Goal: Use online tool/utility: Utilize a website feature to perform a specific function

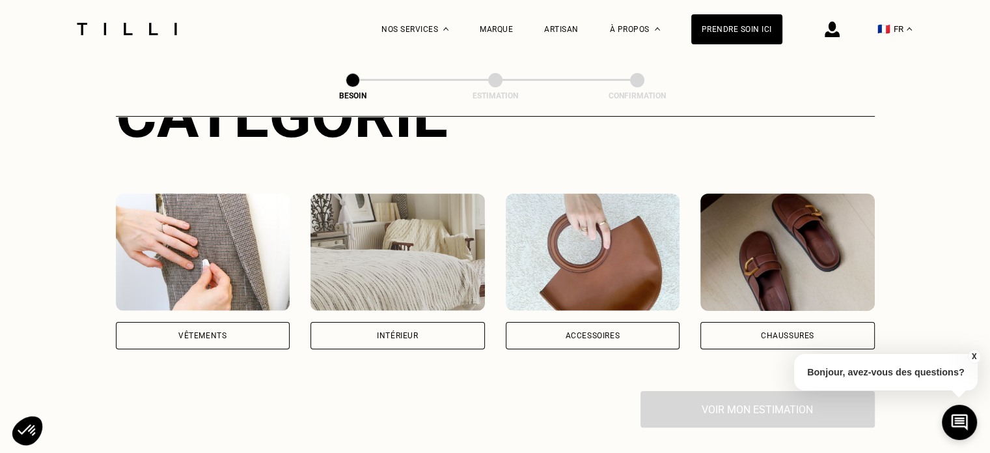
scroll to position [195, 0]
click at [181, 331] on div "Vêtements" at bounding box center [202, 335] width 48 height 8
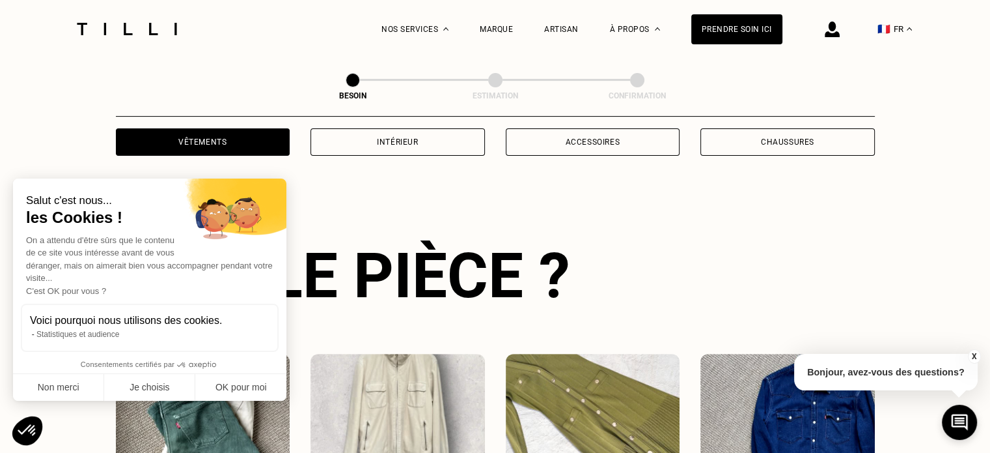
scroll to position [425, 0]
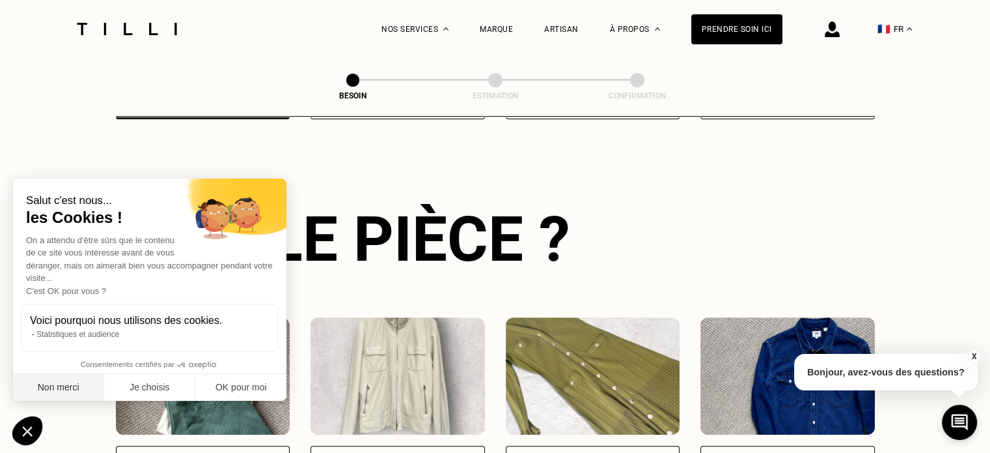
click at [46, 385] on button "Non merci" at bounding box center [58, 387] width 91 height 27
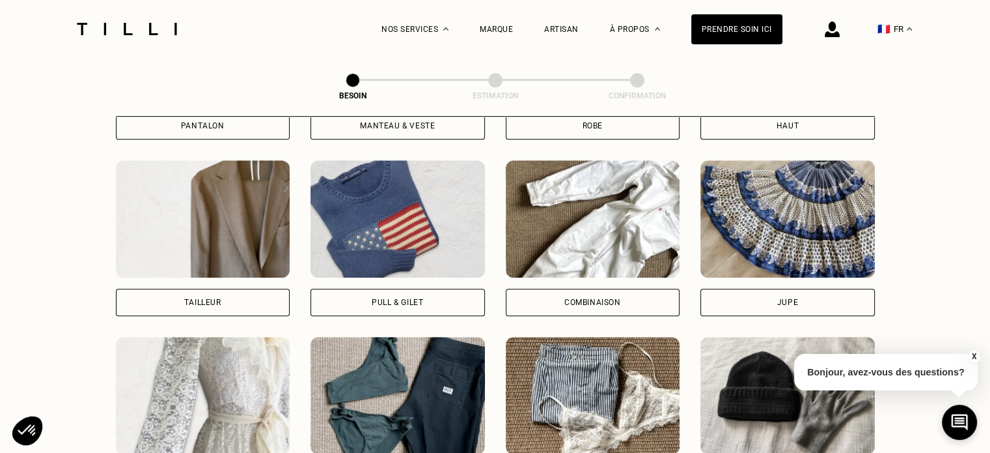
scroll to position [620, 0]
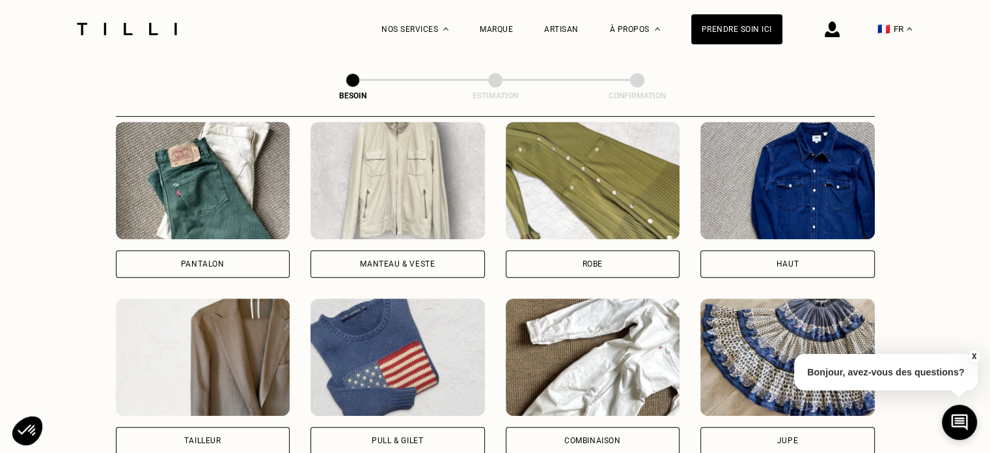
click at [201, 250] on div "Pantalon" at bounding box center [203, 263] width 175 height 27
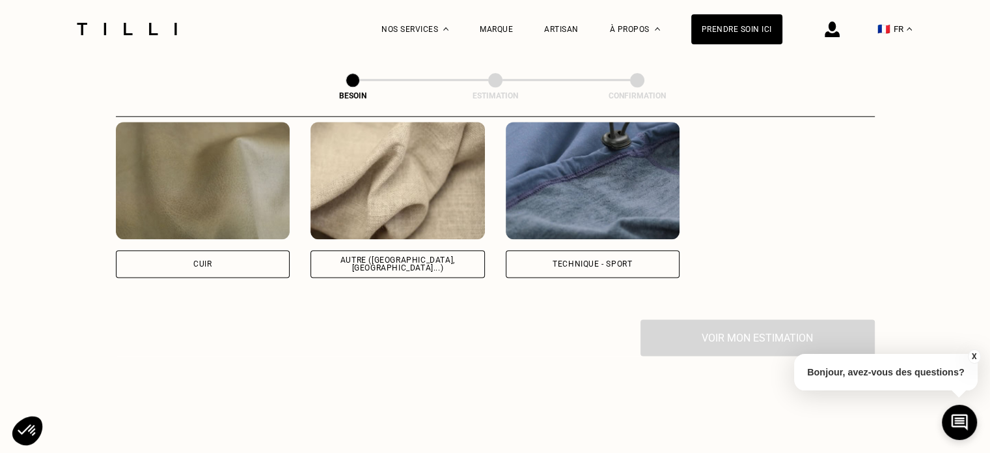
scroll to position [1588, 0]
click at [380, 249] on div "Autre ([GEOGRAPHIC_DATA], [GEOGRAPHIC_DATA]...)" at bounding box center [398, 262] width 175 height 27
select select "FR"
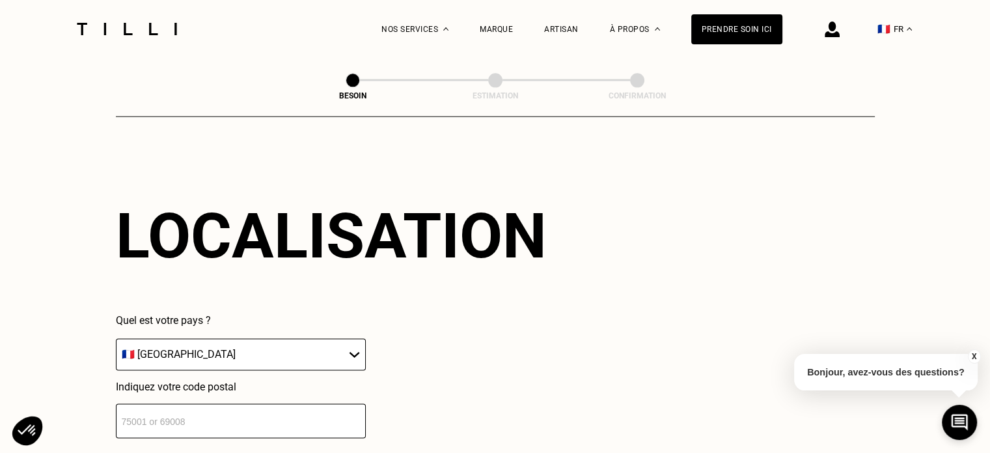
scroll to position [1879, 0]
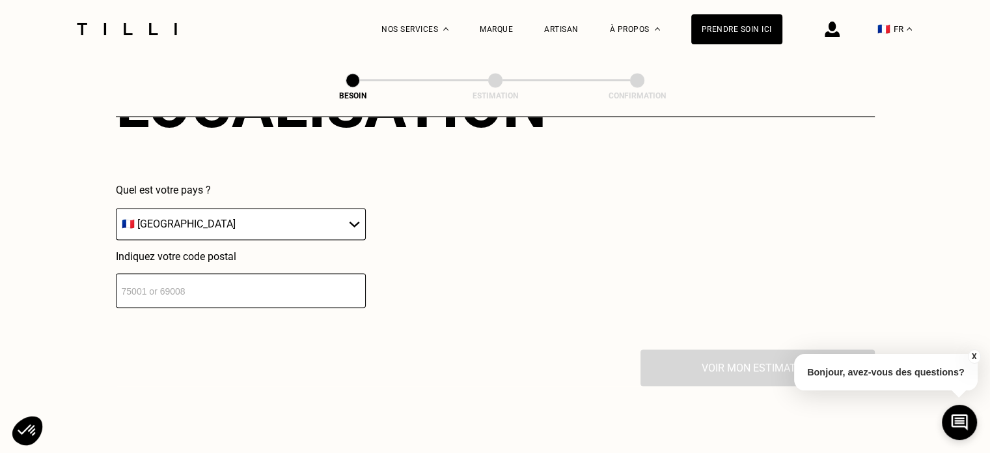
click at [302, 278] on input "number" at bounding box center [241, 290] width 250 height 35
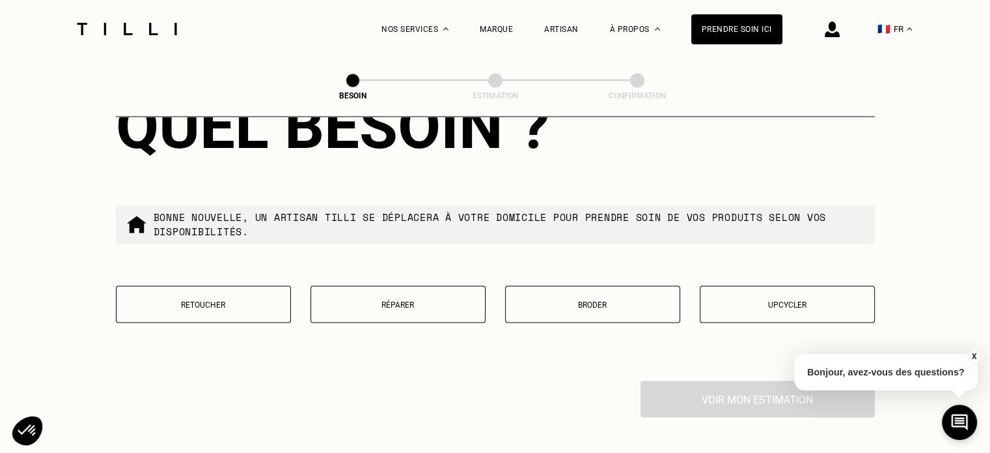
scroll to position [2203, 0]
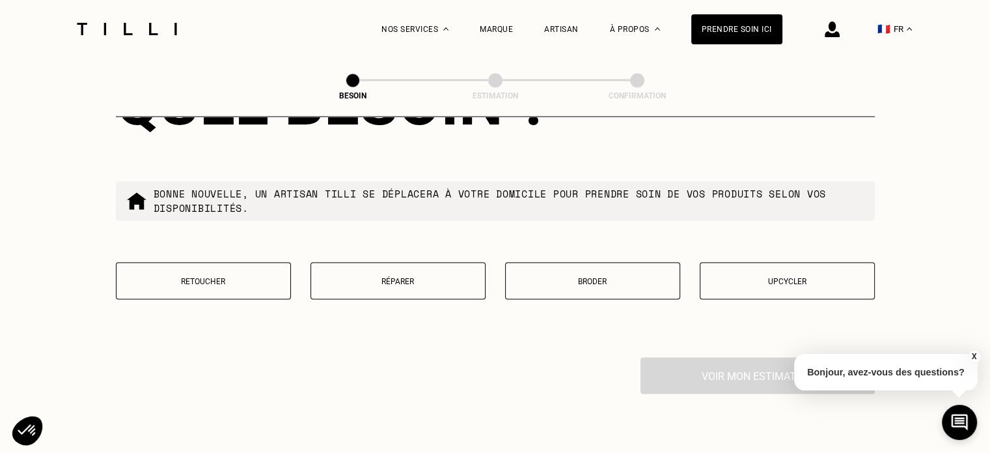
type input "92110"
click at [201, 276] on p "Retoucher" at bounding box center [203, 280] width 161 height 9
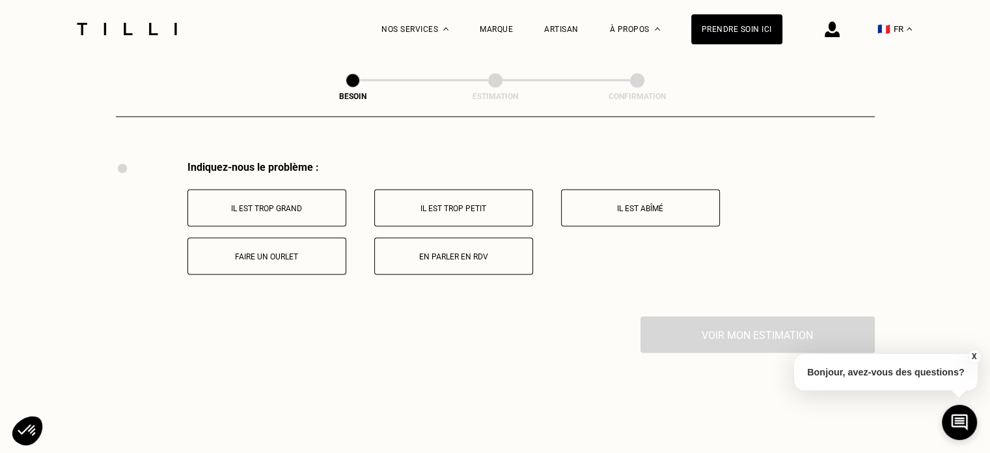
scroll to position [2407, 0]
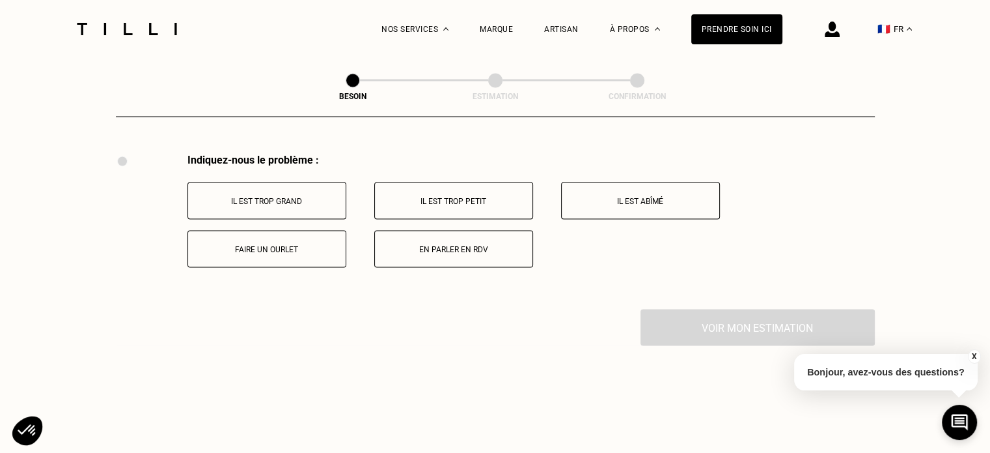
click at [226, 196] on p "Il est trop grand" at bounding box center [267, 200] width 145 height 9
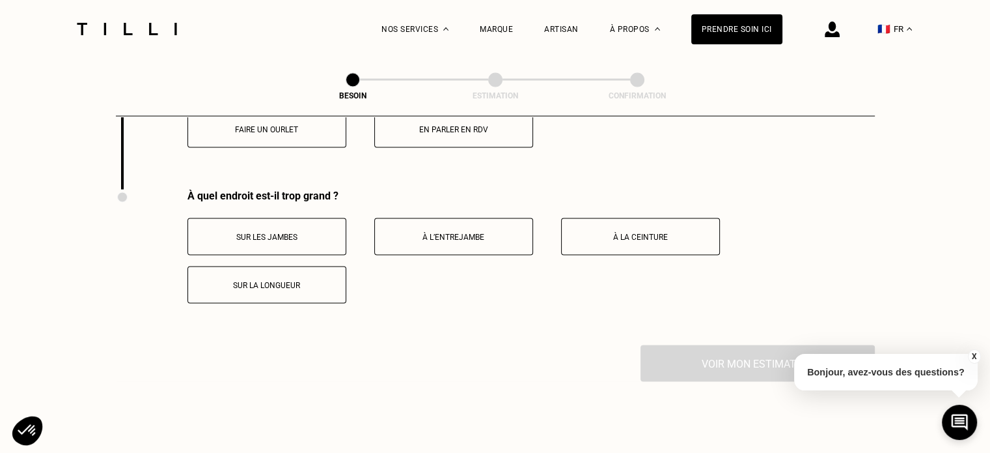
scroll to position [2563, 0]
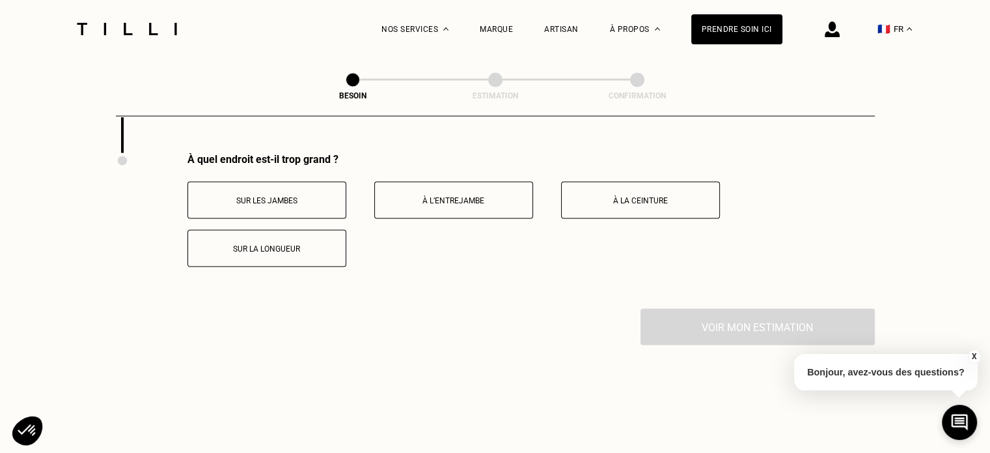
click at [283, 200] on button "Sur les jambes" at bounding box center [267, 200] width 159 height 37
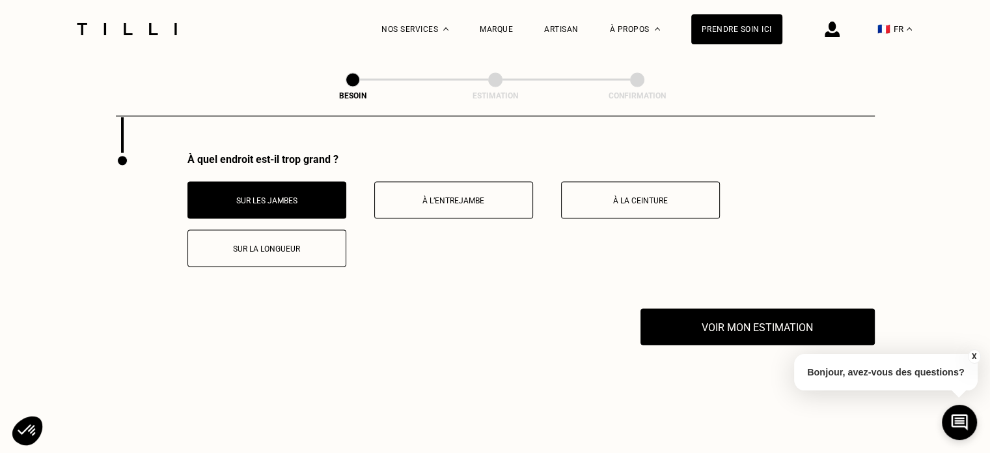
click at [469, 198] on button "À l’entrejambe" at bounding box center [453, 200] width 159 height 37
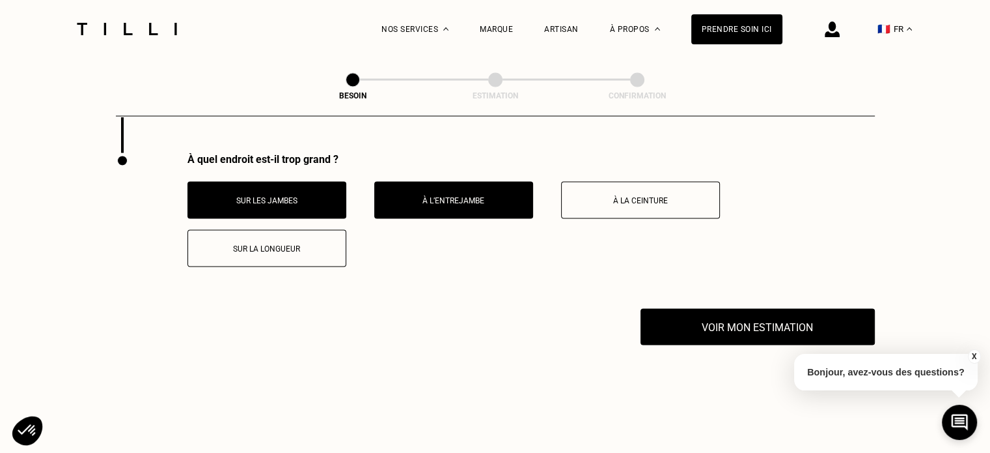
click at [721, 173] on div "À quel endroit est-il trop grand ? Sur les jambes À l’entrejambe À la ceinture …" at bounding box center [532, 210] width 688 height 114
click at [639, 196] on p "À la ceinture" at bounding box center [640, 200] width 145 height 9
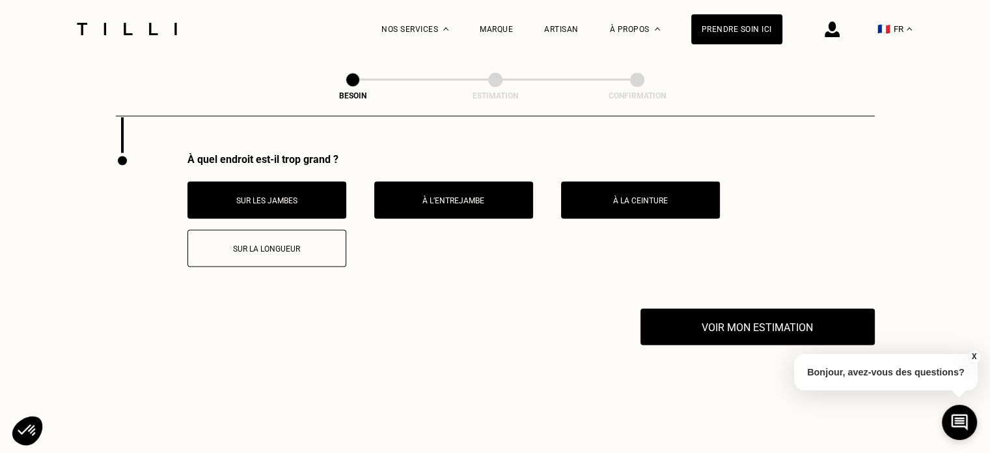
click at [858, 195] on div "Sur les jambes À l’entrejambe À la ceinture Sur la longueur" at bounding box center [532, 224] width 688 height 85
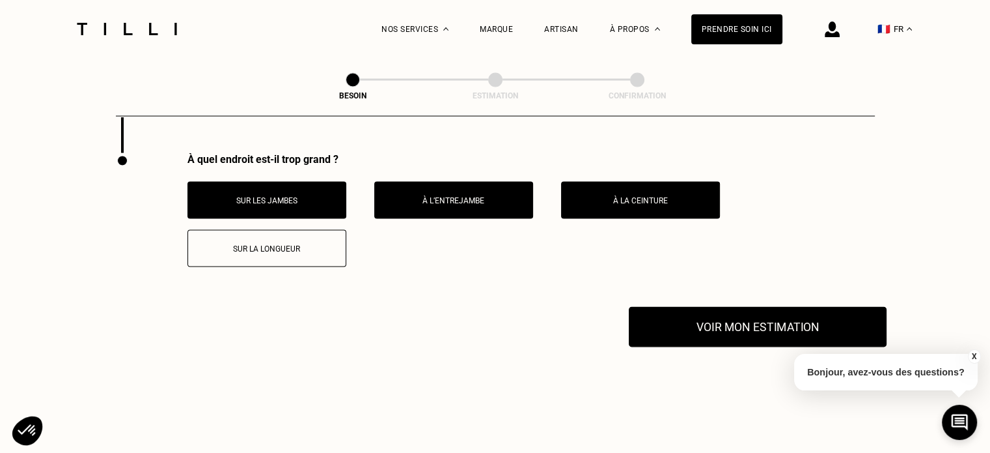
click at [750, 315] on button "Voir mon estimation" at bounding box center [758, 327] width 258 height 40
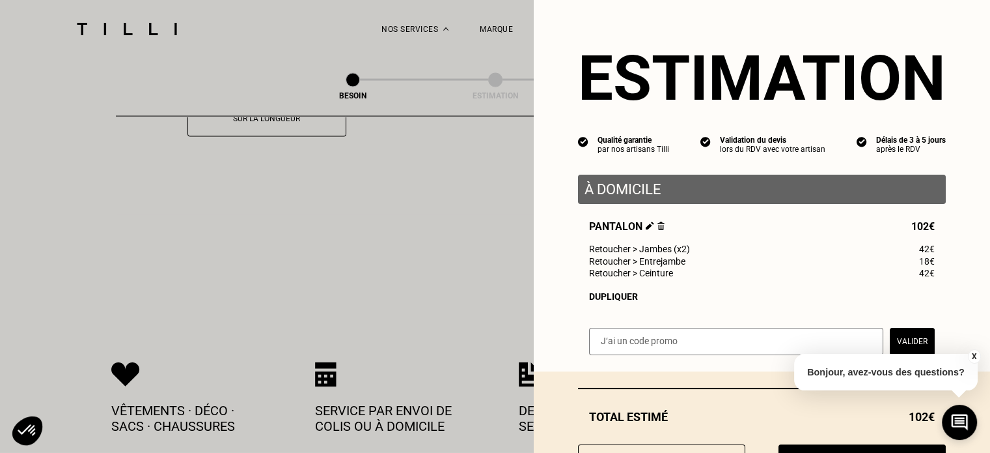
scroll to position [0, 0]
drag, startPoint x: 973, startPoint y: 361, endPoint x: 961, endPoint y: 350, distance: 17.0
click at [973, 361] on button "X" at bounding box center [974, 356] width 13 height 14
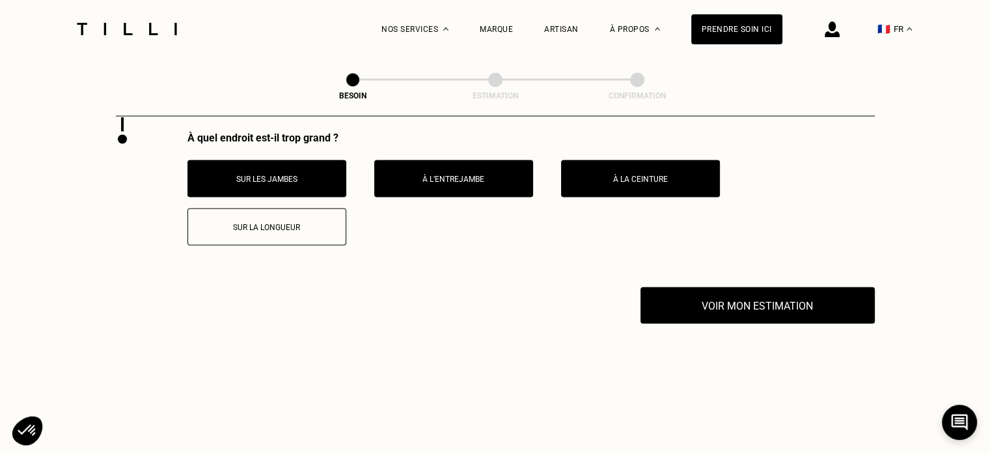
scroll to position [2433, 0]
